Goal: Communication & Community: Share content

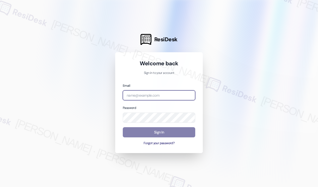
click at [173, 96] on input "email" at bounding box center [159, 95] width 72 height 10
type input "automated-surveys-park_properties-[PERSON_NAME].roles@park_[DOMAIN_NAME]"
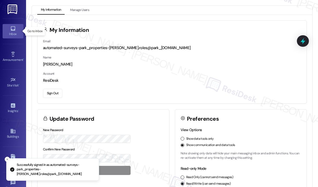
click at [13, 29] on icon at bounding box center [13, 28] width 4 height 4
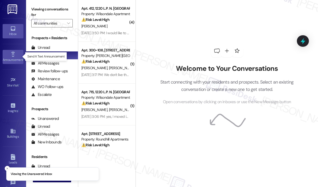
click at [16, 57] on div "Announcement •" at bounding box center [13, 59] width 26 height 5
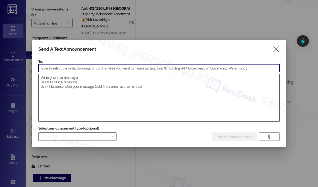
click at [72, 77] on textarea at bounding box center [159, 97] width 241 height 47
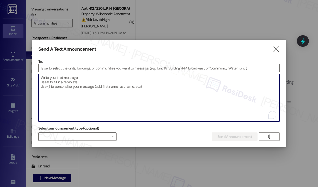
paste textarea "Hi {{first_name}}, If you left a yellow sofa by the dumpster, please remove it …"
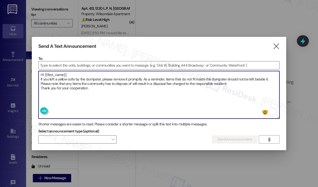
type textarea "Hi {{first_name}}, If you left a yellow sofa by the dumpster, please remove it …"
click at [107, 99] on textarea "Hi {{first_name}}, If you left a yellow sofa by the dumpster, please remove it …" at bounding box center [159, 94] width 241 height 47
click at [100, 64] on input at bounding box center [159, 65] width 241 height 8
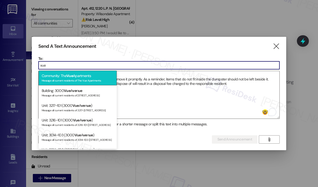
type input "vue"
click at [92, 76] on div "Community: The Vue Apartments Message all current residents of The Vue Apartmen…" at bounding box center [78, 77] width 78 height 15
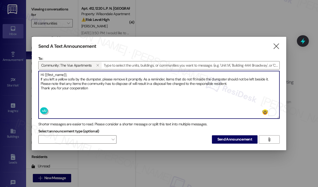
click at [154, 99] on textarea "Hi {{first_name}}, If you left a yellow sofa by the dumpster, please remove it …" at bounding box center [159, 94] width 241 height 47
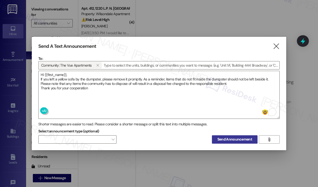
click at [224, 138] on span "Send Announcement" at bounding box center [234, 138] width 35 height 5
